Goal: Navigation & Orientation: Find specific page/section

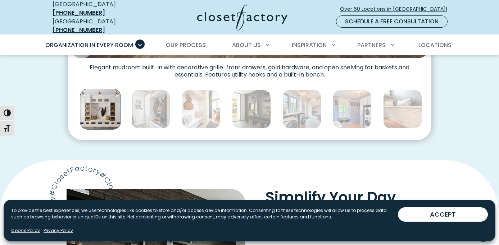
scroll to position [416, 0]
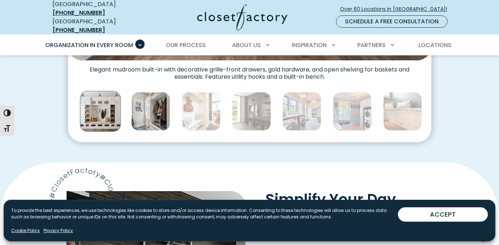
click at [148, 116] on img "Thumbnail Gallery" at bounding box center [150, 111] width 39 height 39
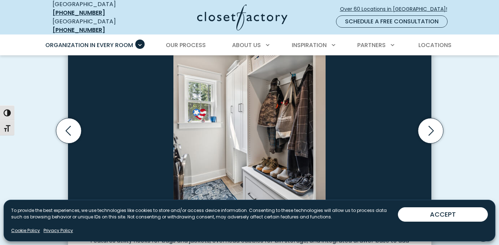
scroll to position [244, 0]
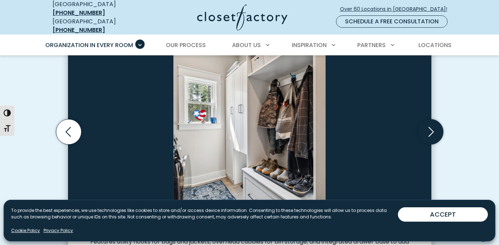
click at [426, 126] on icon "Next slide" at bounding box center [429, 131] width 25 height 25
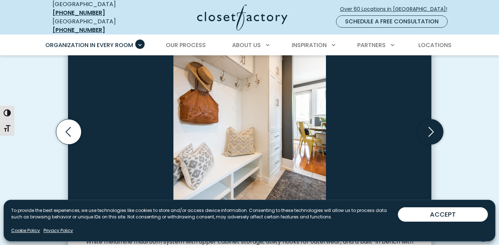
click at [426, 126] on icon "Next slide" at bounding box center [429, 131] width 25 height 25
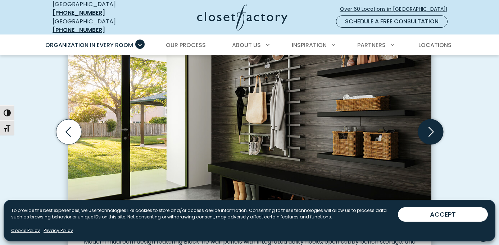
click at [426, 126] on icon "Next slide" at bounding box center [429, 131] width 25 height 25
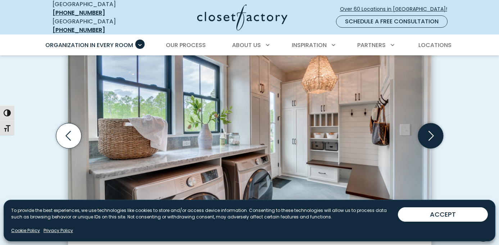
scroll to position [241, 0]
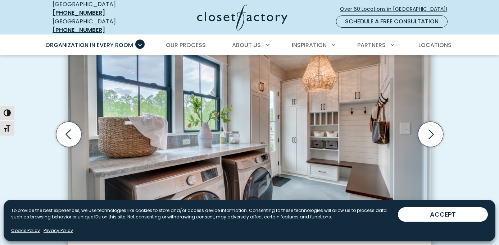
click at [355, 105] on img "Thumbnail Gallery" at bounding box center [249, 128] width 363 height 221
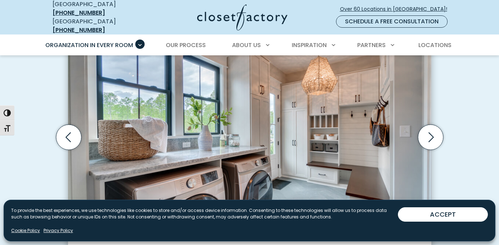
scroll to position [241, 0]
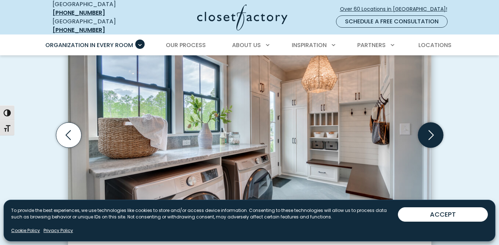
click at [425, 142] on icon "Next slide" at bounding box center [430, 135] width 31 height 31
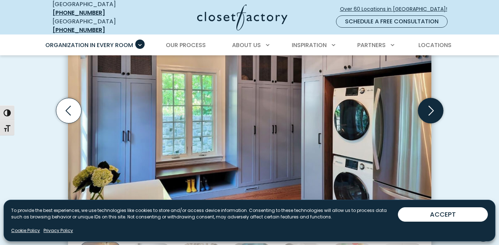
scroll to position [264, 0]
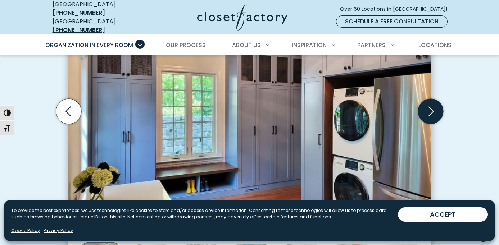
click at [427, 116] on icon "Next slide" at bounding box center [429, 111] width 25 height 25
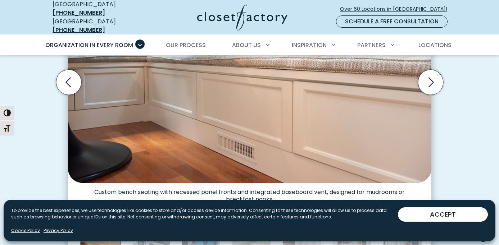
scroll to position [266, 0]
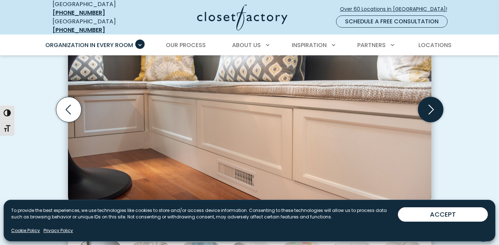
click at [427, 102] on icon "Next slide" at bounding box center [429, 109] width 25 height 25
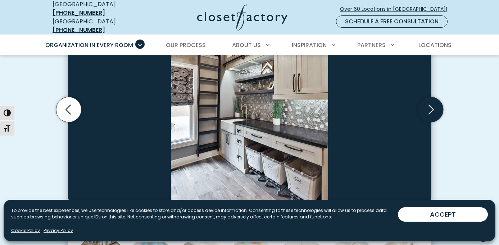
click at [427, 102] on icon "Next slide" at bounding box center [429, 109] width 25 height 25
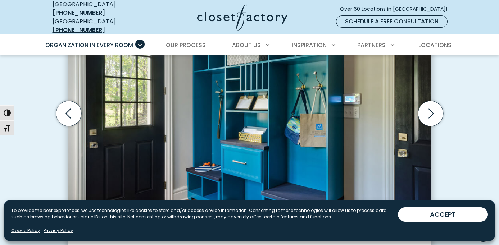
scroll to position [254, 0]
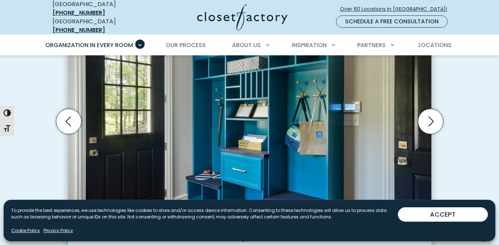
click at [363, 71] on img "Thumbnail Gallery" at bounding box center [249, 111] width 363 height 221
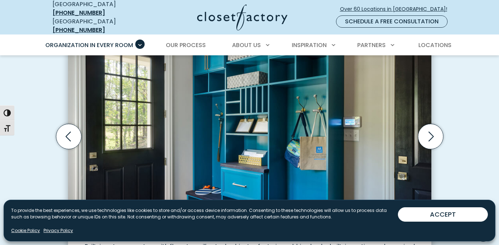
scroll to position [232, 0]
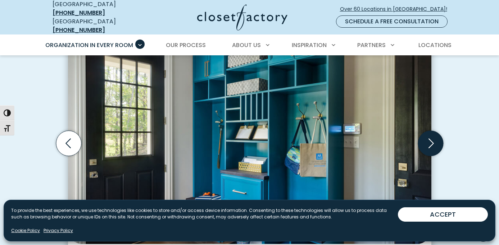
click at [431, 139] on icon "Next slide" at bounding box center [429, 143] width 25 height 25
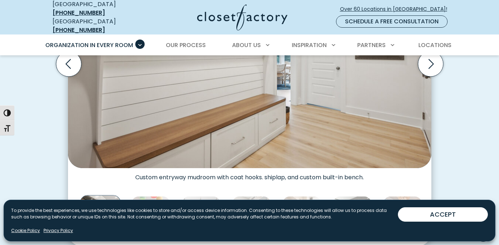
scroll to position [223, 0]
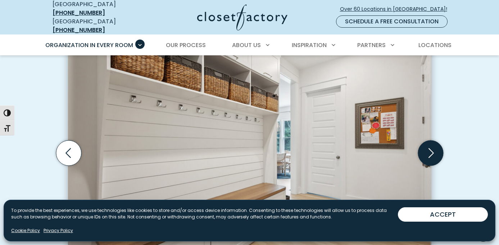
click at [427, 143] on icon "Next slide" at bounding box center [429, 153] width 25 height 25
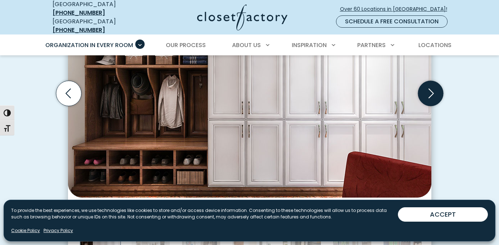
scroll to position [283, 0]
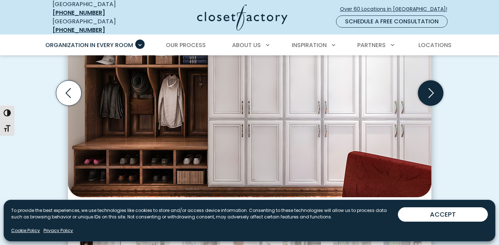
click at [432, 96] on icon "Next slide" at bounding box center [429, 93] width 25 height 25
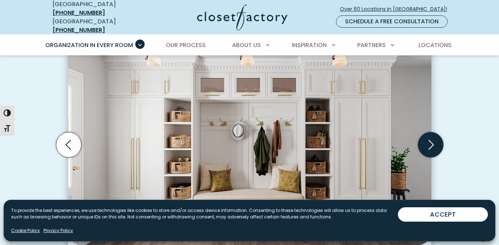
scroll to position [222, 0]
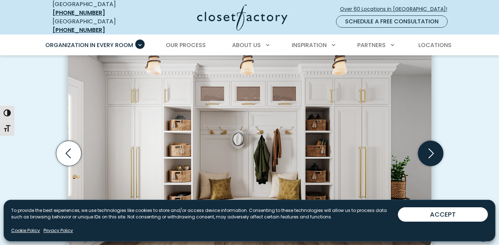
click at [427, 147] on icon "Next slide" at bounding box center [429, 153] width 25 height 25
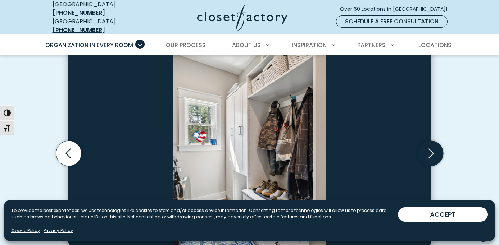
click at [427, 147] on icon "Next slide" at bounding box center [429, 153] width 25 height 25
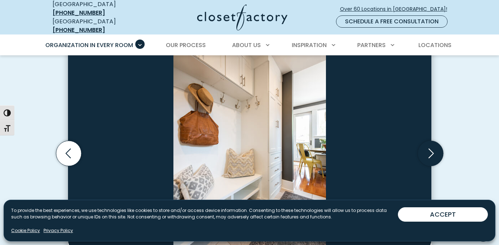
click at [427, 147] on icon "Next slide" at bounding box center [429, 153] width 25 height 25
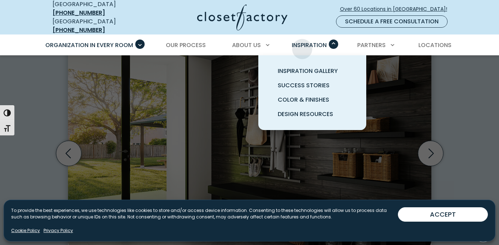
click at [302, 43] on span "Inspiration" at bounding box center [309, 45] width 35 height 8
click at [302, 67] on span "Inspiration Gallery" at bounding box center [308, 71] width 60 height 8
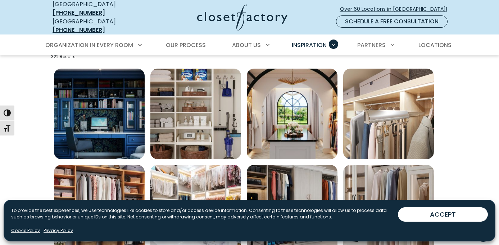
scroll to position [249, 0]
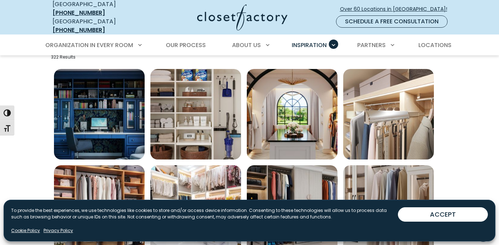
click at [107, 93] on img "Open inspiration gallery to preview enlarged image" at bounding box center [99, 114] width 91 height 91
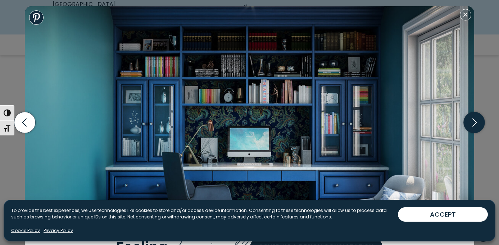
click at [478, 123] on icon "button" at bounding box center [473, 122] width 21 height 21
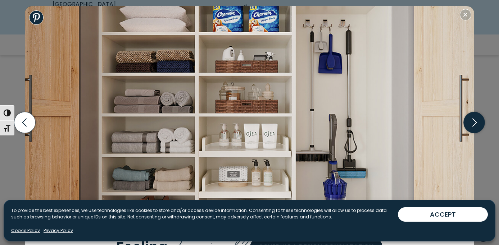
click at [478, 123] on icon "button" at bounding box center [473, 122] width 21 height 21
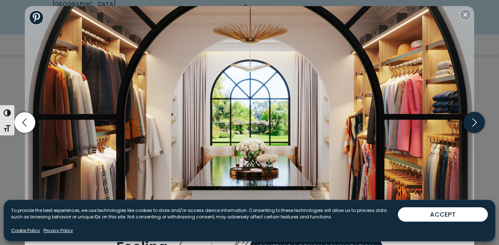
click at [477, 123] on icon "button" at bounding box center [473, 122] width 21 height 21
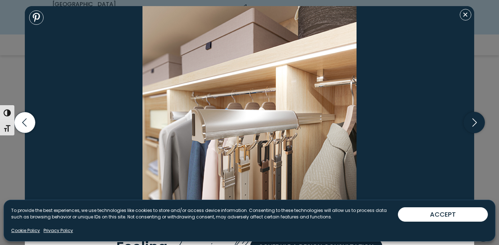
click at [477, 123] on icon "button" at bounding box center [473, 122] width 21 height 21
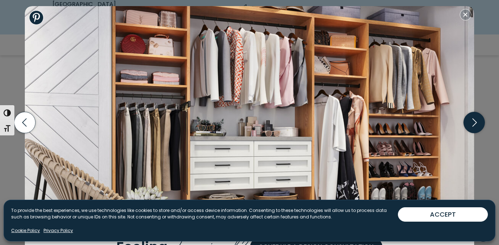
click at [477, 123] on icon "button" at bounding box center [473, 122] width 21 height 21
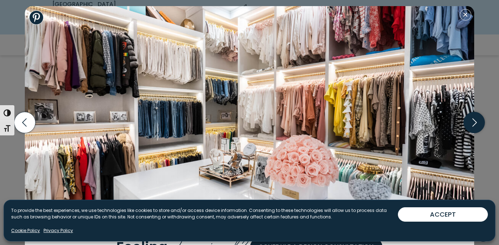
click at [477, 123] on icon "button" at bounding box center [473, 122] width 21 height 21
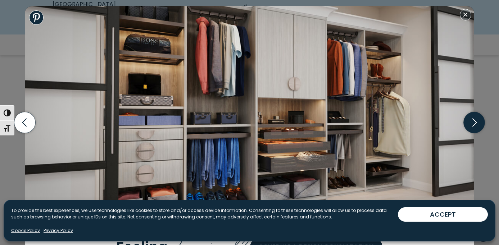
click at [477, 123] on icon "button" at bounding box center [473, 122] width 21 height 21
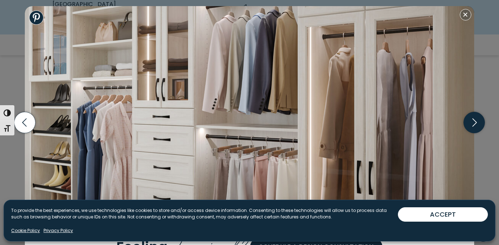
click at [477, 123] on icon "button" at bounding box center [473, 122] width 21 height 21
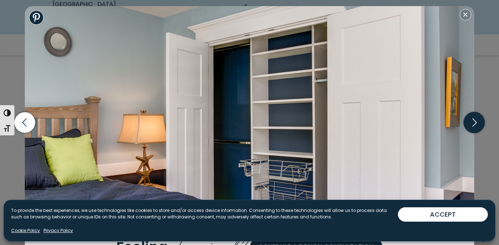
click at [475, 122] on icon "button" at bounding box center [474, 123] width 4 height 8
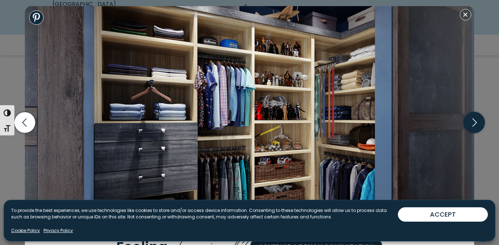
click at [475, 122] on icon "button" at bounding box center [473, 122] width 21 height 21
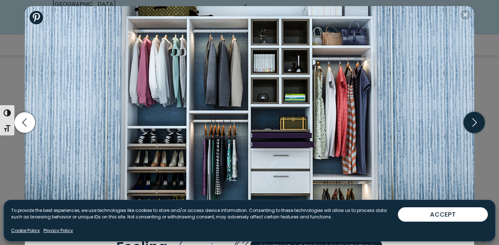
click at [468, 115] on icon "button" at bounding box center [473, 122] width 21 height 21
